Goal: Information Seeking & Learning: Learn about a topic

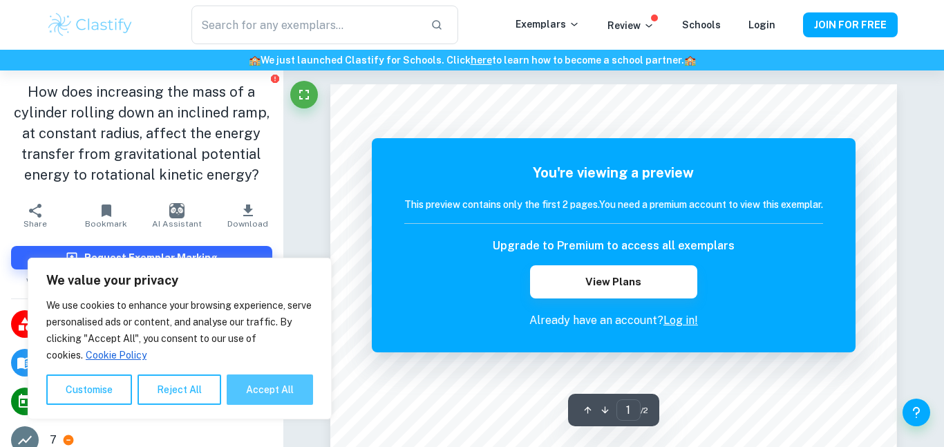
click at [245, 385] on button "Accept All" at bounding box center [270, 389] width 86 height 30
checkbox input "true"
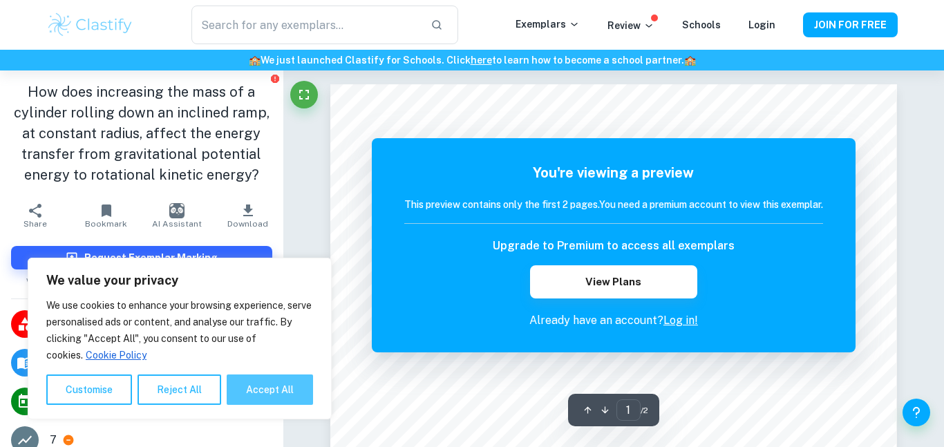
checkbox input "true"
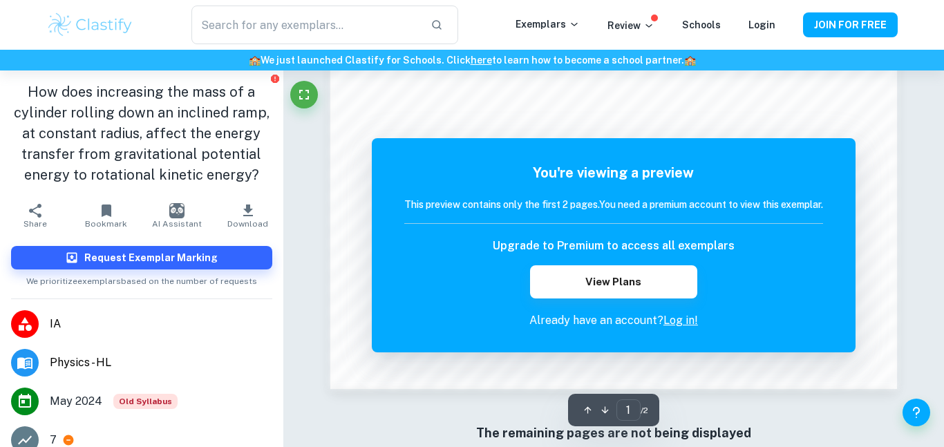
scroll to position [1204, 0]
